Goal: Task Accomplishment & Management: Manage account settings

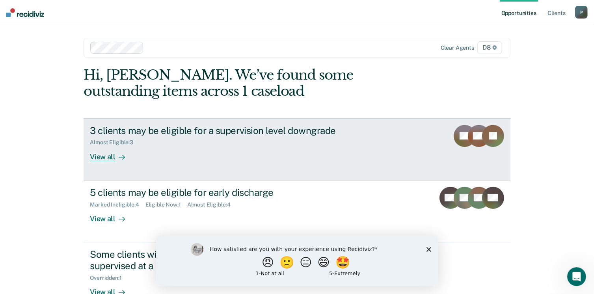
click at [103, 157] on div "View all" at bounding box center [112, 153] width 44 height 15
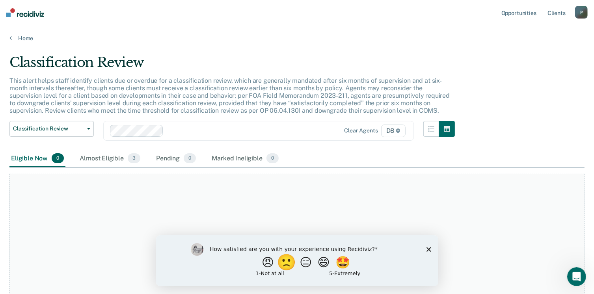
click at [283, 265] on button "🙁" at bounding box center [287, 262] width 21 height 16
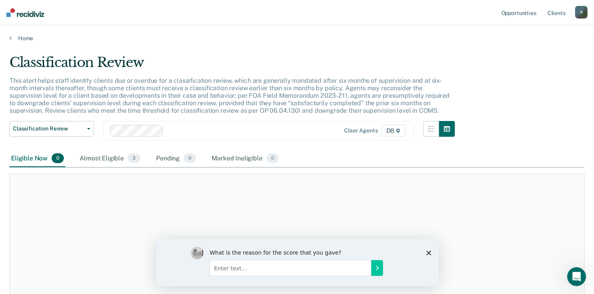
drag, startPoint x: 428, startPoint y: 253, endPoint x: 577, endPoint y: 493, distance: 282.5
click at [428, 253] on icon "Close survey" at bounding box center [428, 252] width 5 height 5
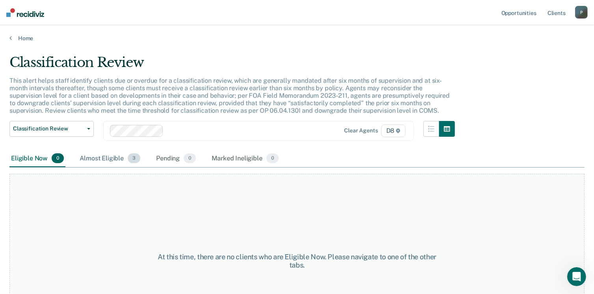
click at [135, 159] on span "3" at bounding box center [134, 158] width 13 height 10
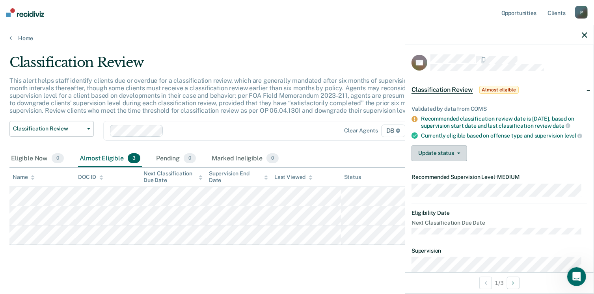
click at [460, 156] on button "Update status" at bounding box center [440, 154] width 56 height 16
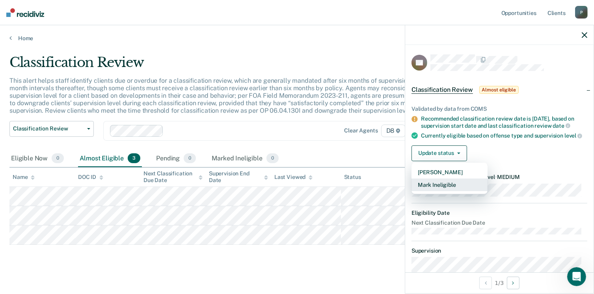
click at [441, 190] on button "Mark Ineligible" at bounding box center [450, 185] width 76 height 13
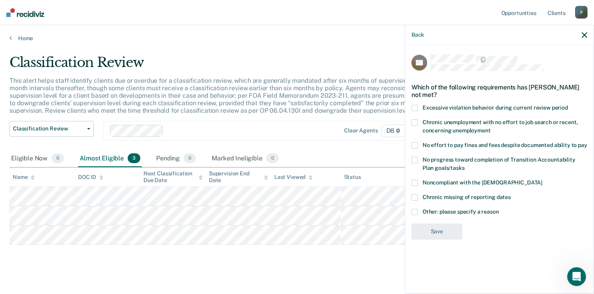
click at [413, 212] on span at bounding box center [415, 212] width 6 height 6
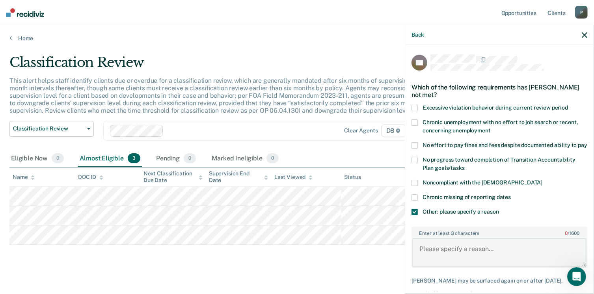
click at [434, 247] on textarea "Enter at least 3 characters 0 / 1600" at bounding box center [500, 252] width 174 height 29
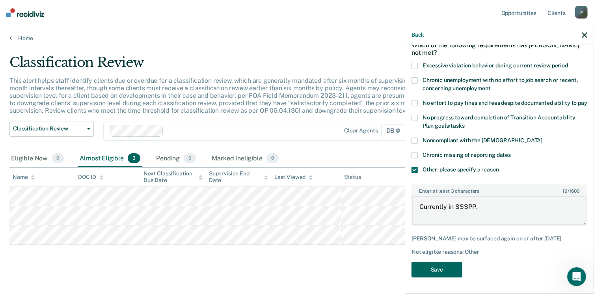
type textarea "Currently in SSSPP."
click at [430, 270] on button "Save" at bounding box center [437, 270] width 51 height 16
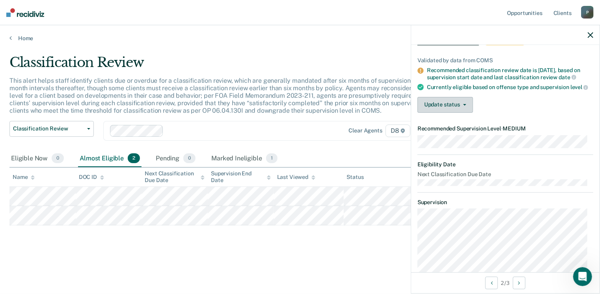
click at [446, 109] on button "Update status" at bounding box center [446, 105] width 56 height 16
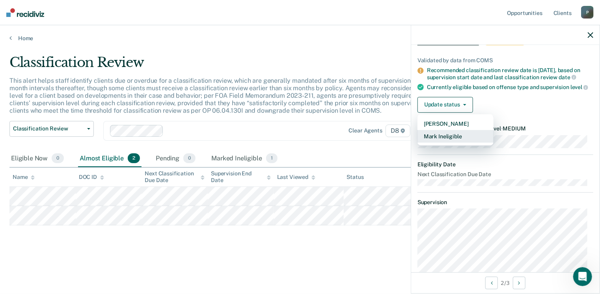
click at [441, 141] on button "Mark Ineligible" at bounding box center [456, 136] width 76 height 13
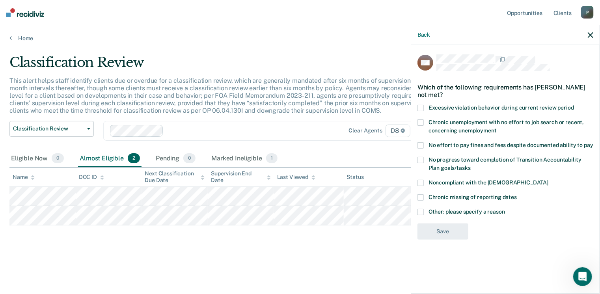
click at [422, 211] on span at bounding box center [421, 212] width 6 height 6
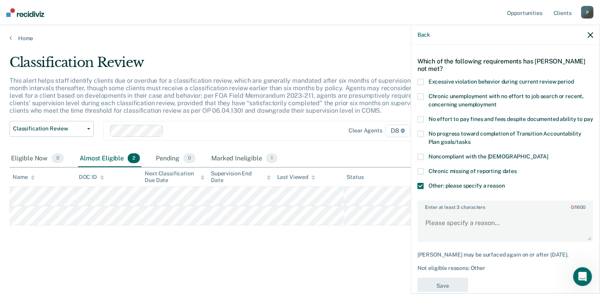
scroll to position [39, 0]
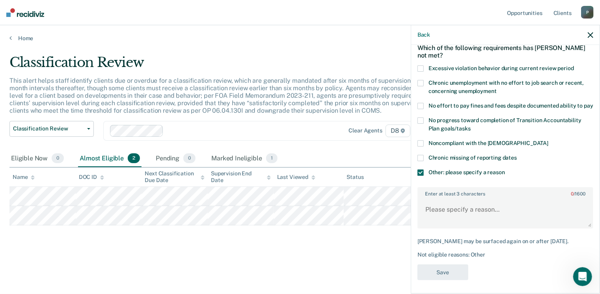
click at [433, 245] on div "[PERSON_NAME] may be surfaced again on or after [DATE]." at bounding box center [506, 241] width 176 height 7
click at [430, 211] on textarea "Enter at least 3 characters 0 / 1600" at bounding box center [505, 213] width 174 height 29
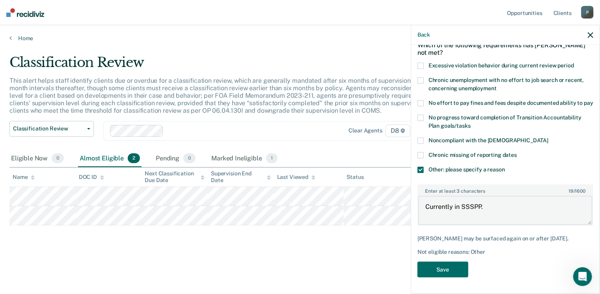
scroll to position [55, 0]
type textarea "Currently in SSSPP."
click at [443, 267] on button "Save" at bounding box center [443, 270] width 51 height 16
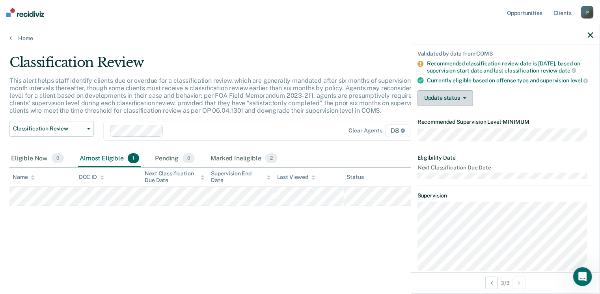
click at [432, 106] on button "Update status" at bounding box center [446, 98] width 56 height 16
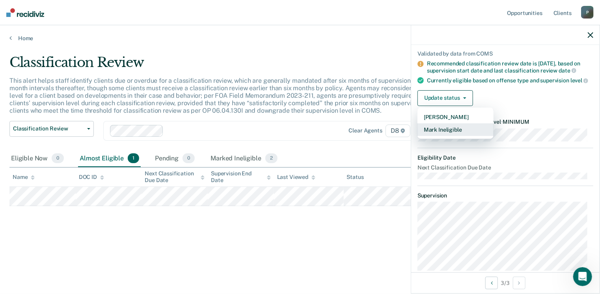
click at [434, 136] on button "Mark Ineligible" at bounding box center [456, 129] width 76 height 13
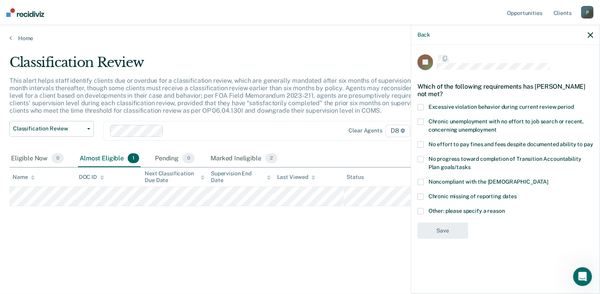
scroll to position [0, 0]
click at [421, 180] on span at bounding box center [421, 183] width 6 height 6
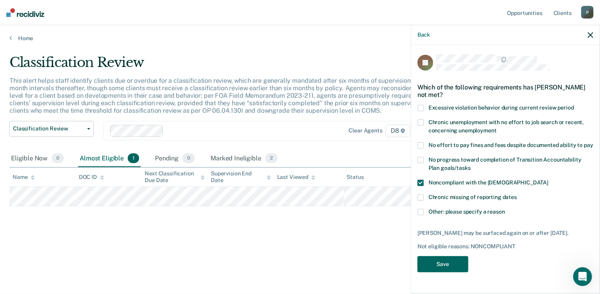
click at [433, 266] on button "Save" at bounding box center [443, 264] width 51 height 16
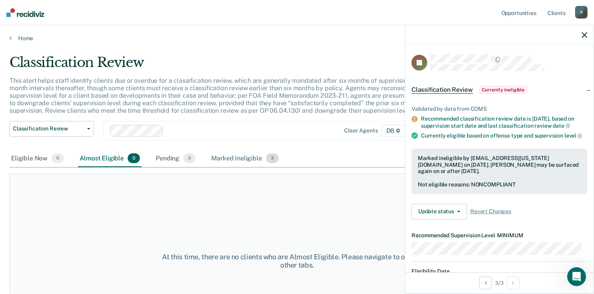
click at [232, 157] on div "Marked Ineligible 3" at bounding box center [245, 158] width 71 height 17
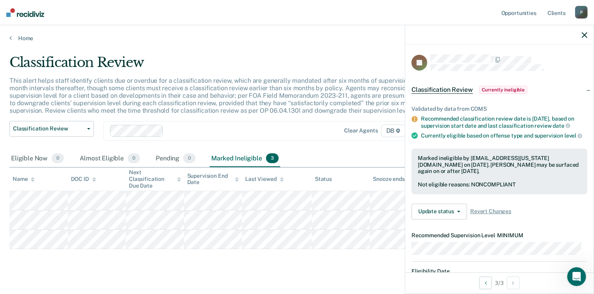
click at [322, 148] on div "Classification Review Classification Review Early Discharge Minimum Telephone R…" at bounding box center [232, 135] width 446 height 29
click at [16, 37] on link "Home" at bounding box center [296, 38] width 575 height 7
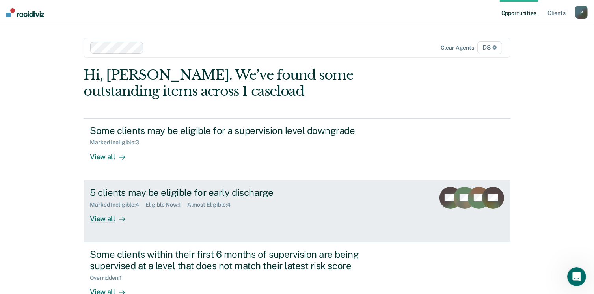
click at [100, 217] on div "View all" at bounding box center [112, 215] width 44 height 15
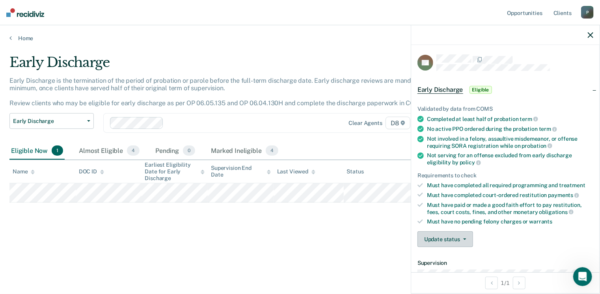
click at [435, 235] on button "Update status" at bounding box center [446, 240] width 56 height 16
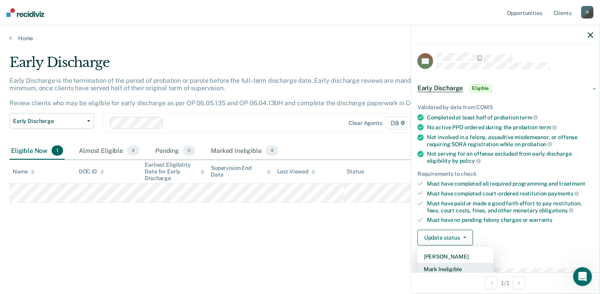
click at [435, 265] on button "Mark Ineligible" at bounding box center [456, 269] width 76 height 13
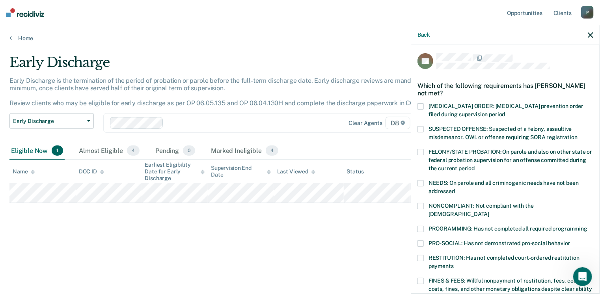
click at [420, 205] on span at bounding box center [421, 206] width 6 height 6
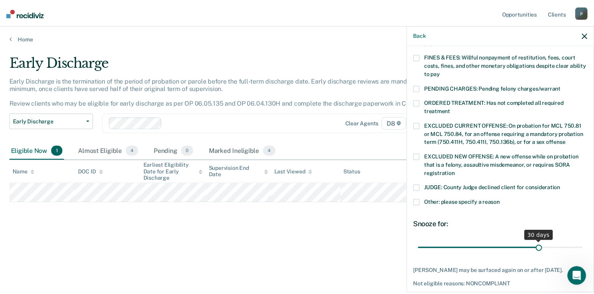
scroll to position [248, 0]
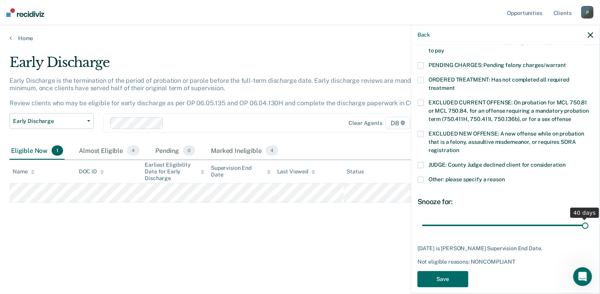
drag, startPoint x: 540, startPoint y: 216, endPoint x: 603, endPoint y: 202, distance: 63.7
type input "40"
click at [589, 219] on input "range" at bounding box center [505, 226] width 166 height 14
click at [445, 271] on button "Save" at bounding box center [443, 279] width 51 height 16
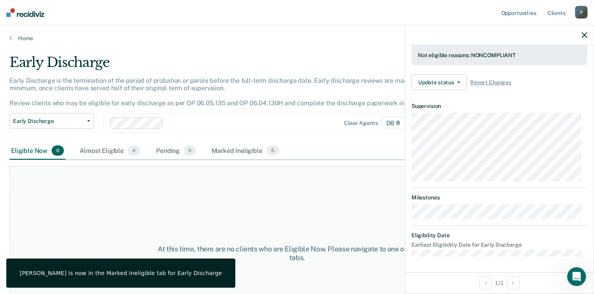
scroll to position [205, 0]
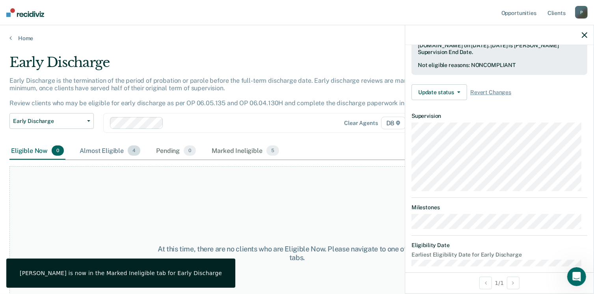
click at [115, 151] on div "Almost Eligible 4" at bounding box center [110, 150] width 64 height 17
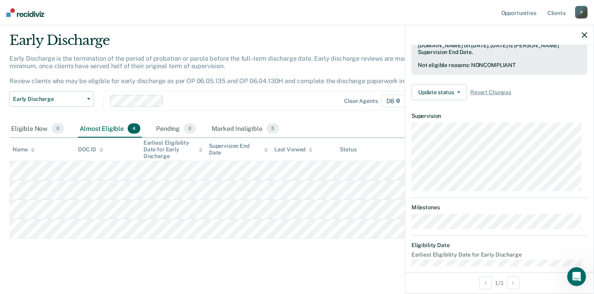
scroll to position [146, 0]
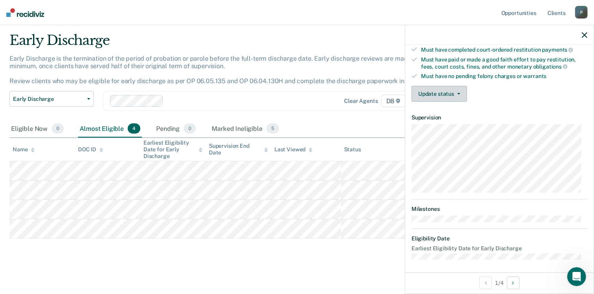
click at [431, 89] on button "Update status" at bounding box center [440, 94] width 56 height 16
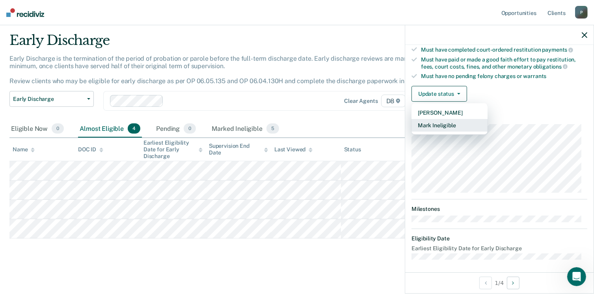
click at [432, 122] on button "Mark Ineligible" at bounding box center [450, 125] width 76 height 13
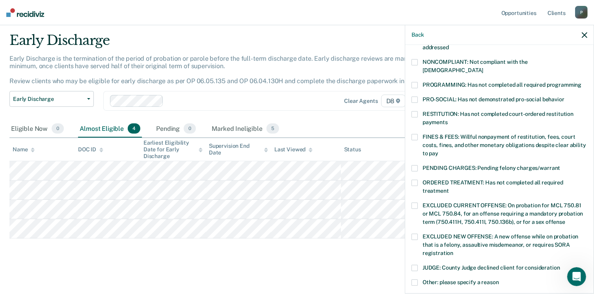
click at [414, 62] on span at bounding box center [415, 62] width 6 height 6
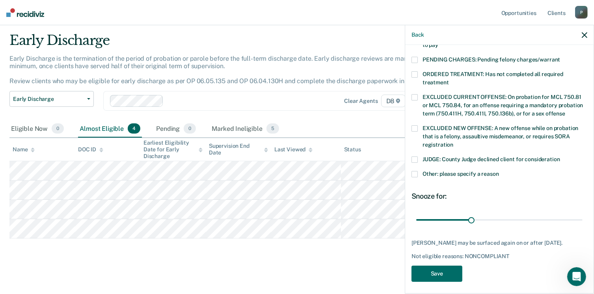
scroll to position [255, 0]
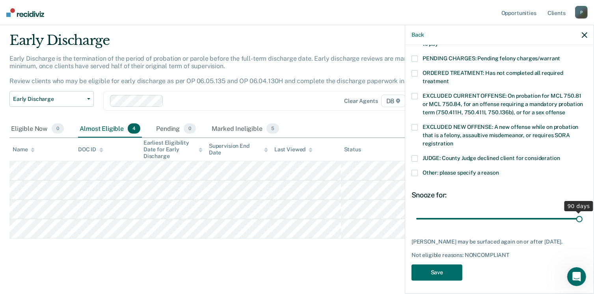
drag, startPoint x: 470, startPoint y: 209, endPoint x: 576, endPoint y: 206, distance: 105.7
type input "90"
click at [576, 212] on input "range" at bounding box center [500, 219] width 166 height 14
click at [428, 271] on button "Save" at bounding box center [437, 273] width 51 height 16
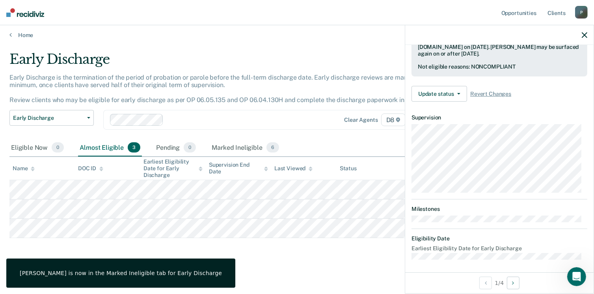
scroll to position [146, 0]
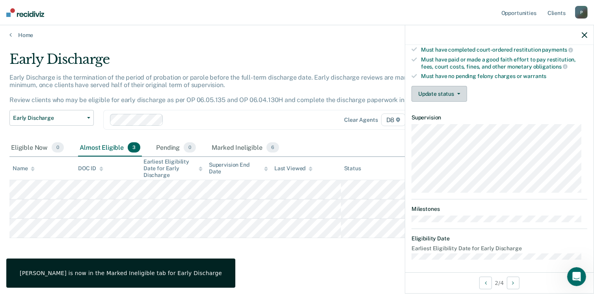
click at [438, 90] on button "Update status" at bounding box center [440, 94] width 56 height 16
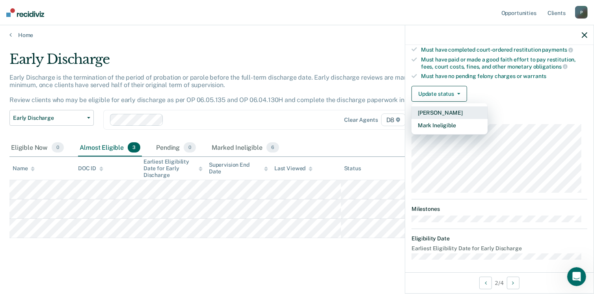
click at [432, 109] on button "[PERSON_NAME]" at bounding box center [450, 112] width 76 height 13
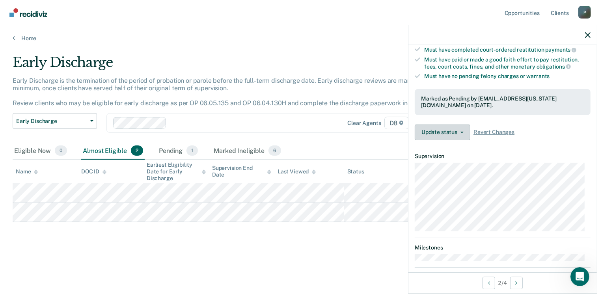
scroll to position [0, 0]
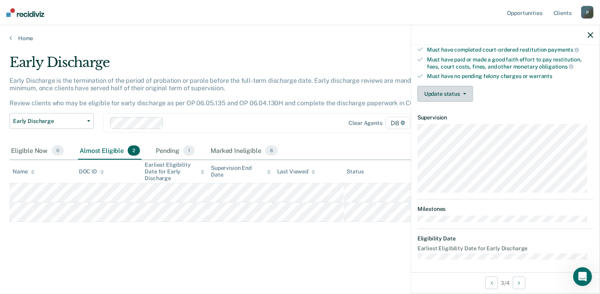
click at [437, 88] on button "Update status" at bounding box center [446, 94] width 56 height 16
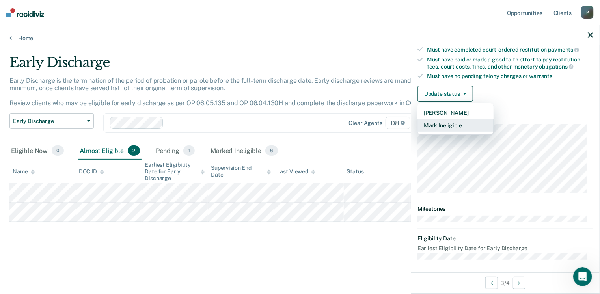
click at [439, 122] on button "Mark Ineligible" at bounding box center [456, 125] width 76 height 13
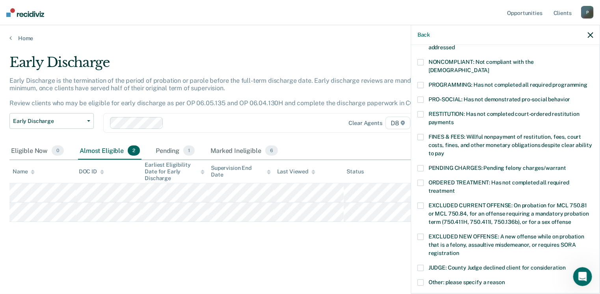
click at [420, 180] on span at bounding box center [421, 183] width 6 height 6
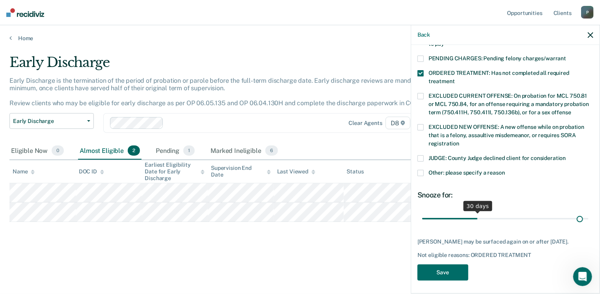
scroll to position [255, 0]
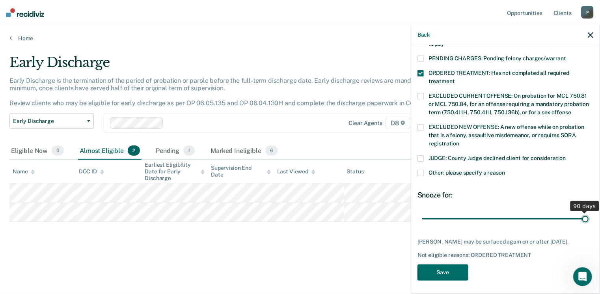
drag, startPoint x: 475, startPoint y: 209, endPoint x: 603, endPoint y: 199, distance: 128.2
type input "90"
click at [589, 212] on input "range" at bounding box center [505, 219] width 166 height 14
click at [437, 269] on button "Save" at bounding box center [443, 273] width 51 height 16
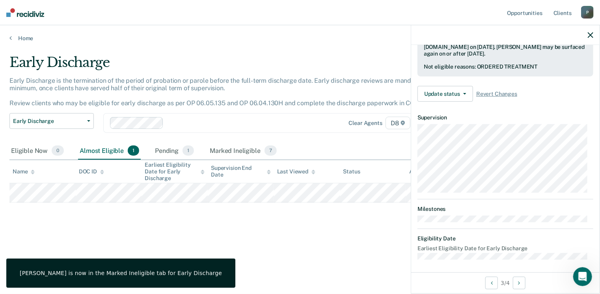
scroll to position [146, 0]
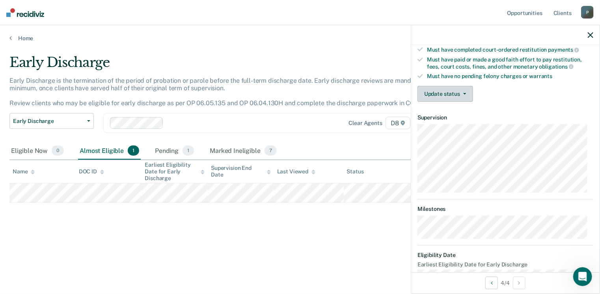
click at [447, 90] on button "Update status" at bounding box center [446, 94] width 56 height 16
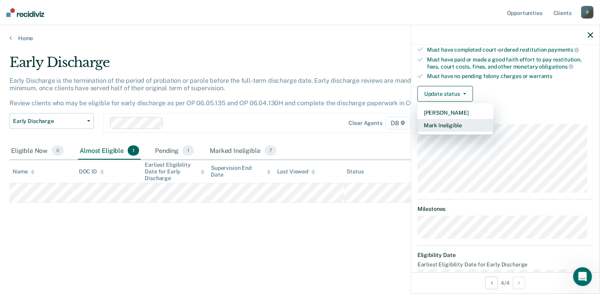
click at [435, 122] on button "Mark Ineligible" at bounding box center [456, 125] width 76 height 13
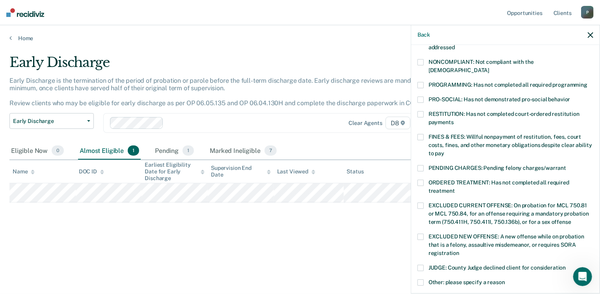
click at [421, 234] on span at bounding box center [421, 237] width 6 height 6
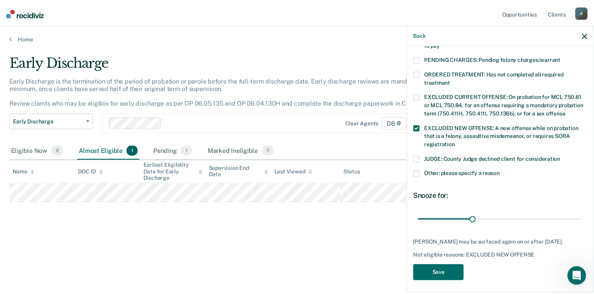
scroll to position [255, 0]
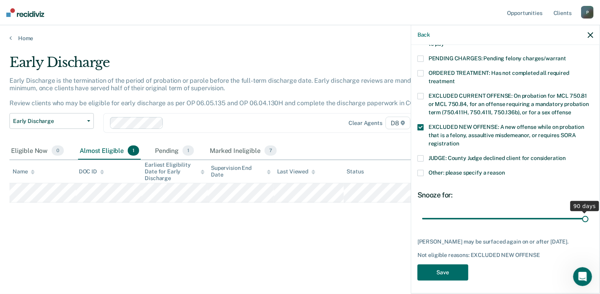
drag, startPoint x: 474, startPoint y: 210, endPoint x: 603, endPoint y: 202, distance: 128.9
type input "90"
click at [589, 212] on input "range" at bounding box center [505, 219] width 166 height 14
click at [441, 272] on button "Save" at bounding box center [443, 273] width 51 height 16
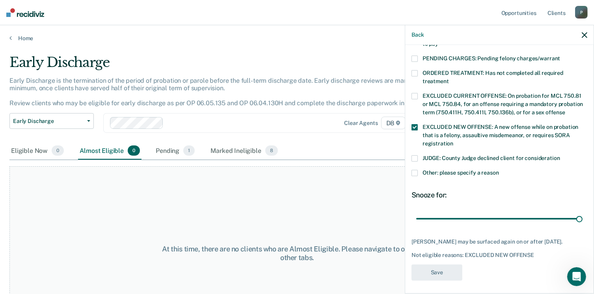
scroll to position [220, 0]
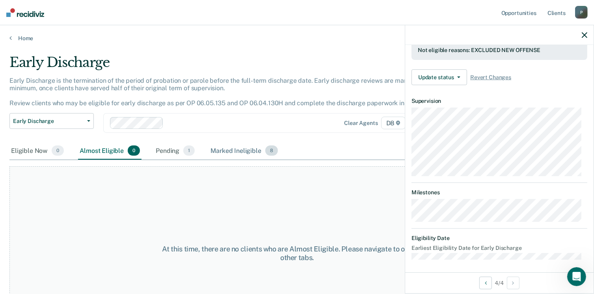
click at [233, 150] on div "Marked Ineligible 8" at bounding box center [244, 150] width 71 height 17
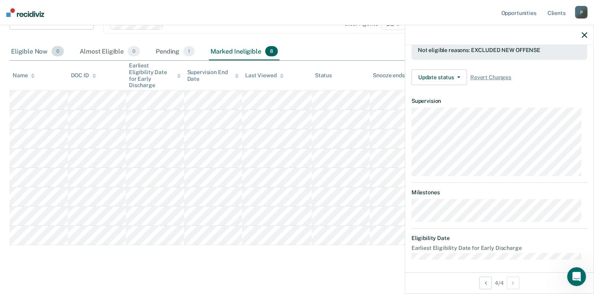
scroll to position [0, 0]
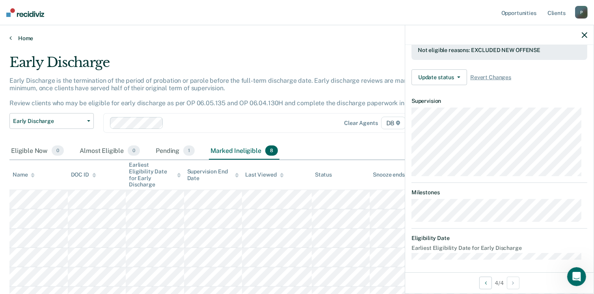
click at [11, 37] on icon at bounding box center [10, 38] width 2 height 6
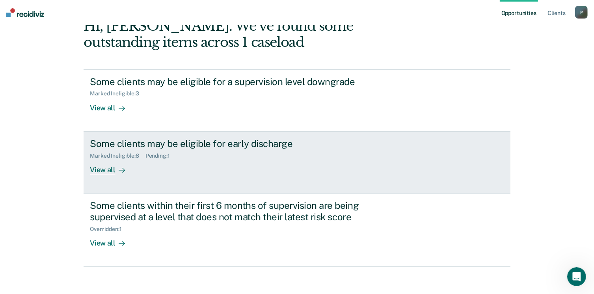
scroll to position [52, 0]
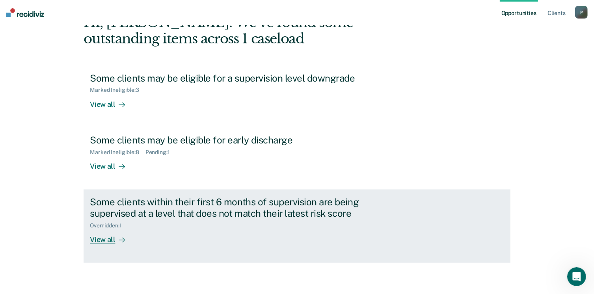
click at [101, 237] on div "View all" at bounding box center [112, 236] width 44 height 15
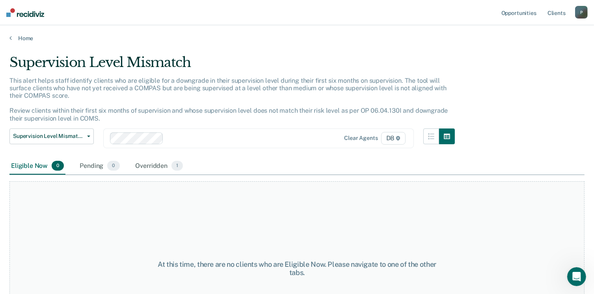
click at [9, 37] on div "Home" at bounding box center [297, 33] width 594 height 17
click at [11, 37] on icon at bounding box center [10, 38] width 2 height 6
